Goal: Check status

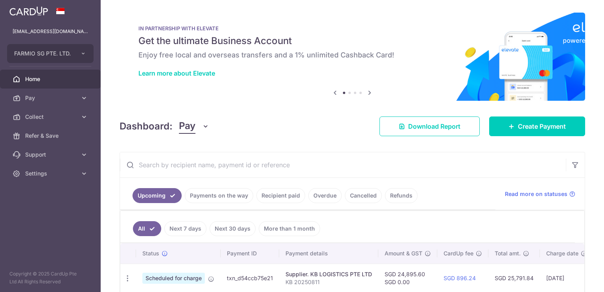
click at [386, 194] on link "Refunds" at bounding box center [401, 195] width 33 height 15
